Goal: Task Accomplishment & Management: Complete application form

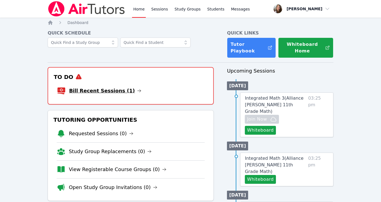
click at [123, 88] on link "Bill Recent Sessions (1)" at bounding box center [105, 91] width 72 height 8
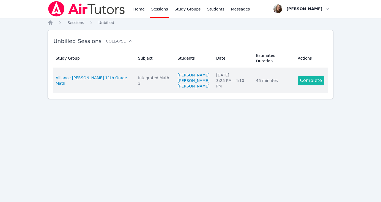
click at [313, 78] on link "Complete" at bounding box center [311, 80] width 26 height 9
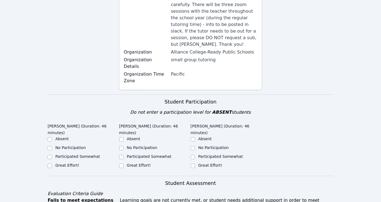
scroll to position [128, 0]
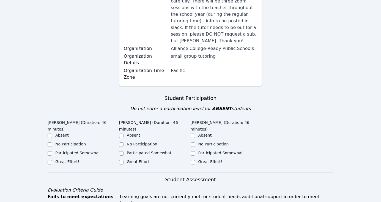
click at [49, 160] on input "Great Effort!" at bounding box center [50, 162] width 4 height 4
checkbox input "true"
click at [122, 160] on input "Great Effort!" at bounding box center [121, 162] width 4 height 4
checkbox input "true"
click at [196, 159] on div "Great Effort!" at bounding box center [227, 162] width 72 height 7
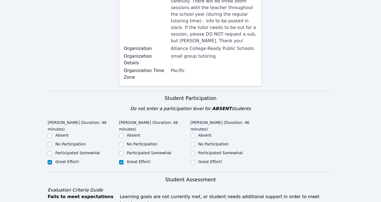
scroll to position [142, 0]
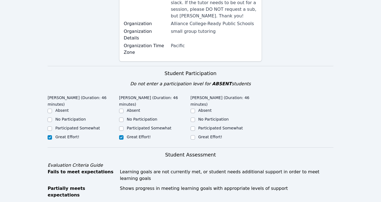
click at [192, 135] on input "Great Effort!" at bounding box center [193, 137] width 4 height 4
checkbox input "true"
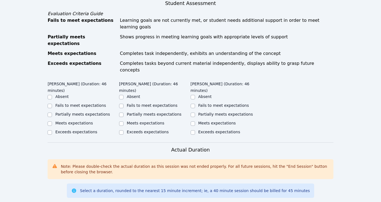
scroll to position [296, 0]
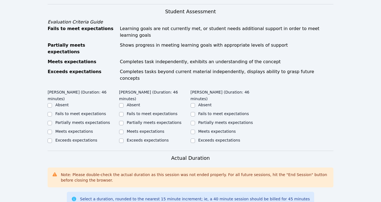
click at [48, 129] on input "Meets expectations" at bounding box center [50, 131] width 4 height 4
checkbox input "true"
click at [120, 138] on input "Exceeds expectations" at bounding box center [121, 140] width 4 height 4
checkbox input "true"
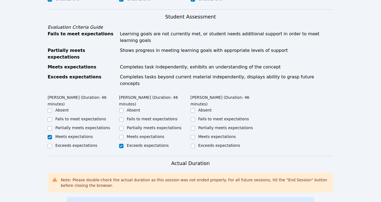
scroll to position [279, 0]
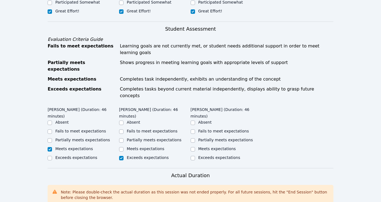
click at [192, 156] on input "Exceeds expectations" at bounding box center [193, 158] width 4 height 4
checkbox input "true"
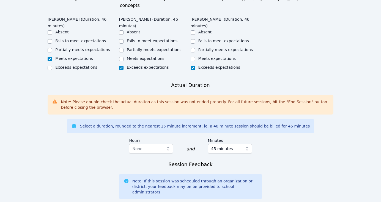
scroll to position [369, 0]
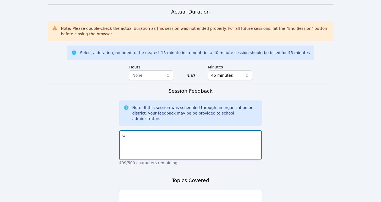
scroll to position [443, 0]
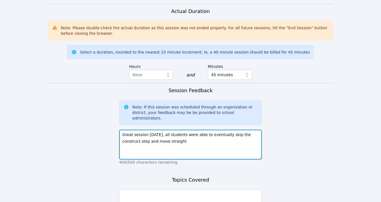
click at [162, 129] on textarea "Great session [DATE], all students were able to eventually skip the construct s…" at bounding box center [190, 144] width 143 height 30
drag, startPoint x: 180, startPoint y: 90, endPoint x: 160, endPoint y: 90, distance: 19.6
click at [160, 129] on textarea "Great session [DATE], all students were able to eventually skip the construct s…" at bounding box center [190, 144] width 143 height 30
click at [186, 129] on textarea "Great session [DATE], [PERSON_NAME] and [PERSON_NAME] were able to eventually s…" at bounding box center [190, 144] width 143 height 30
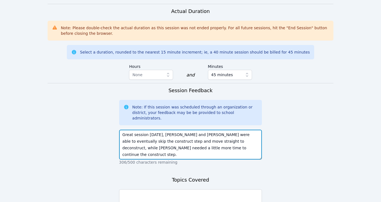
type textarea "Great session [DATE], [PERSON_NAME] and [PERSON_NAME] were able to eventually s…"
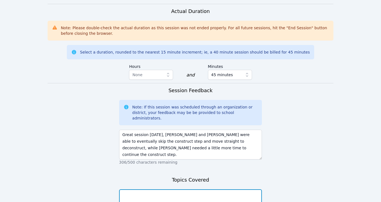
click at [174, 189] on textarea at bounding box center [190, 204] width 143 height 30
type textarea "Construct, deconstruct, check to solve one variable equations."
